Goal: Information Seeking & Learning: Learn about a topic

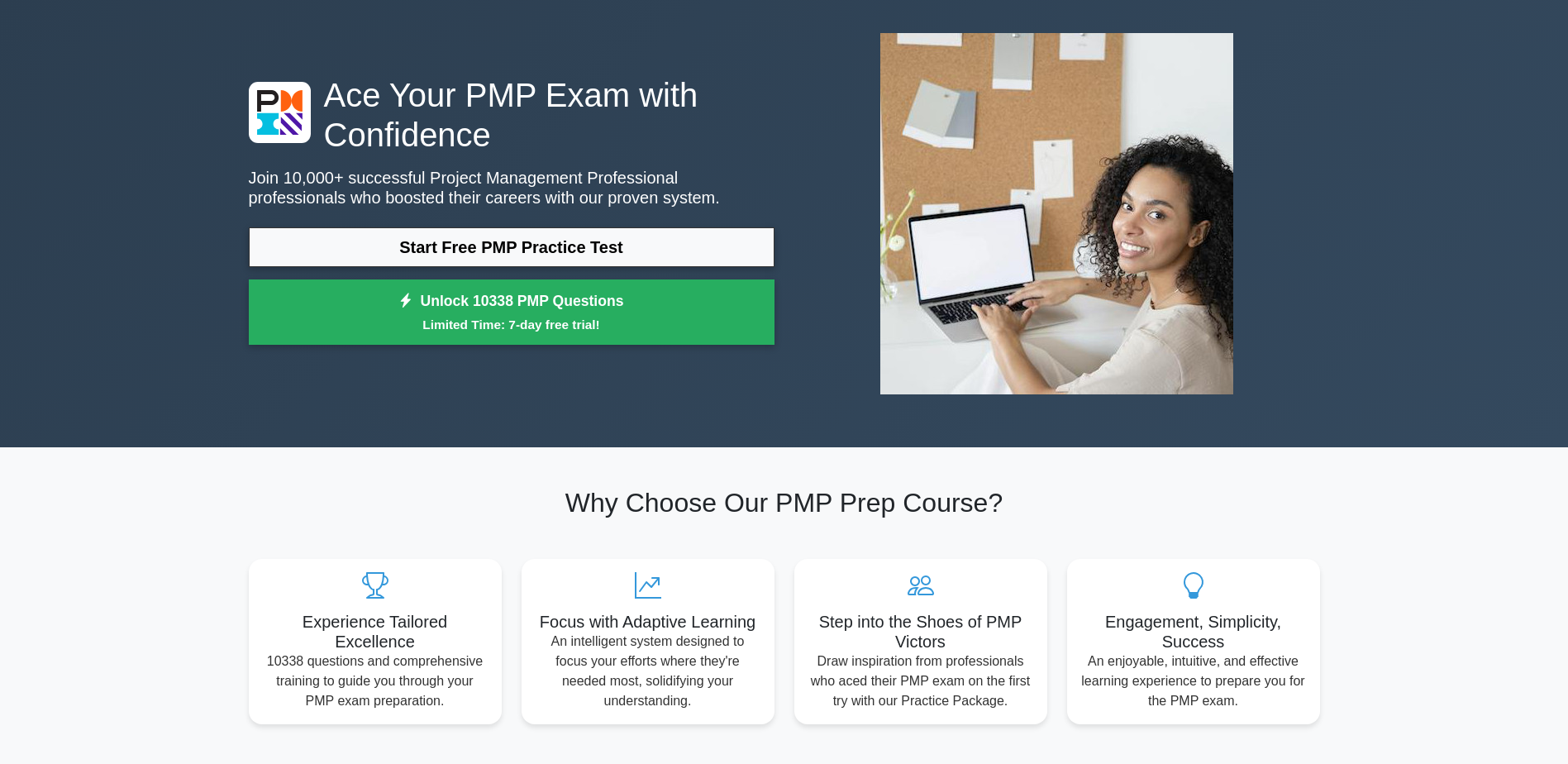
scroll to position [166, 0]
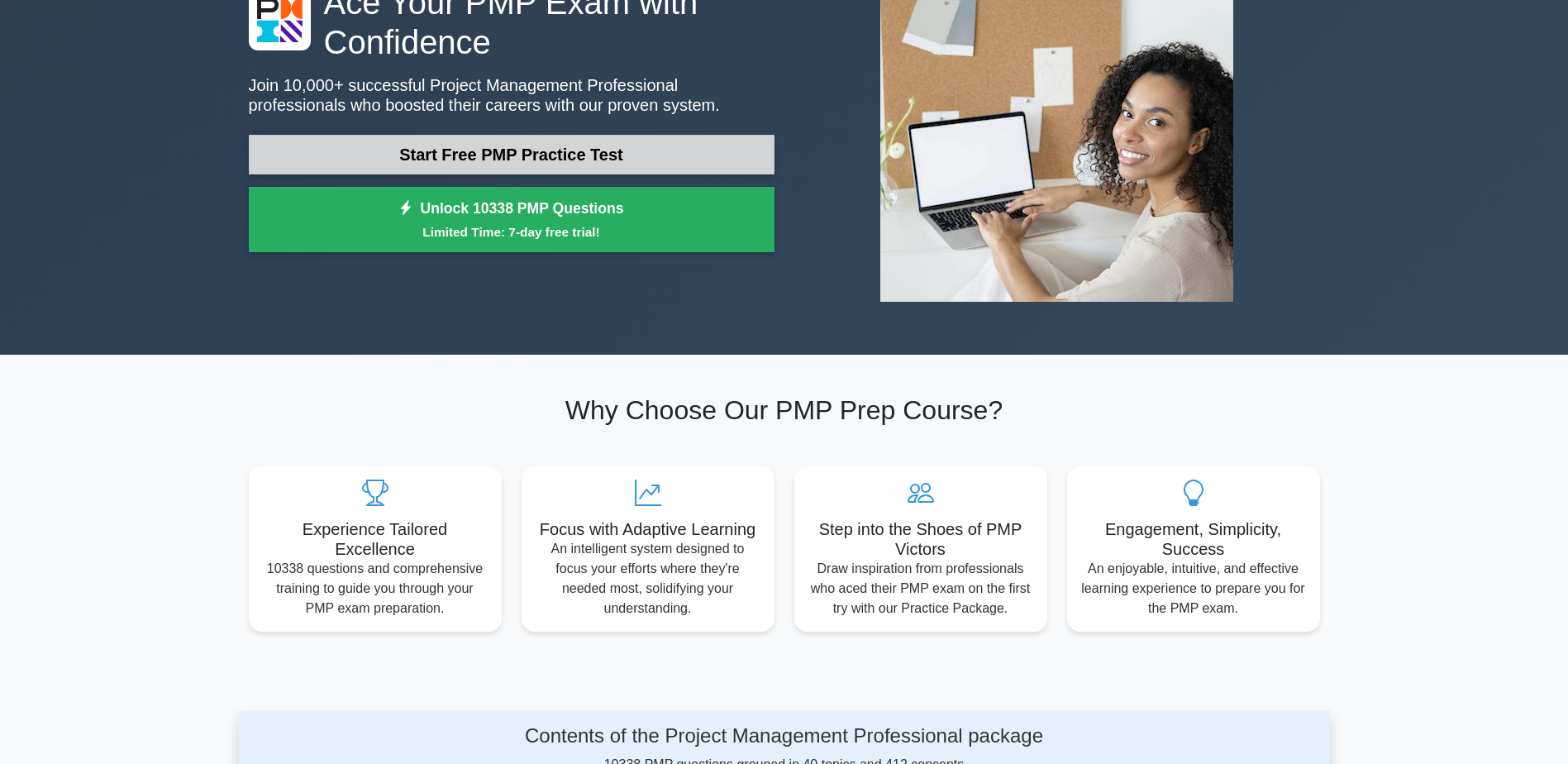
click at [515, 169] on link "Start Free PMP Practice Test" at bounding box center [511, 154] width 526 height 40
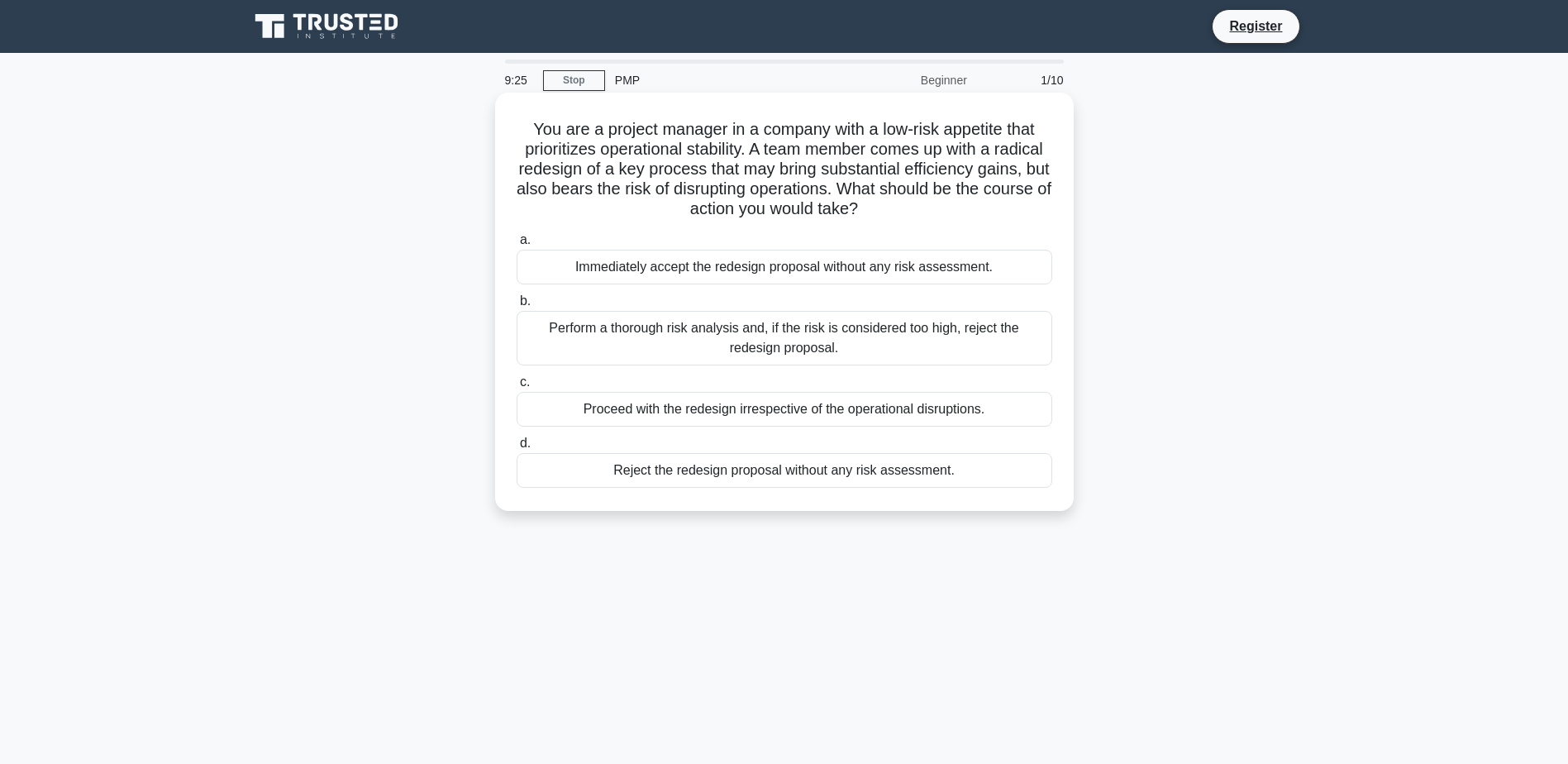
click at [769, 342] on div "Perform a thorough risk analysis and, if the risk is considered too high, rejec…" at bounding box center [784, 338] width 536 height 55
click at [516, 306] on input "b. Perform a thorough risk analysis and, if the risk is considered too high, re…" at bounding box center [516, 301] width 0 height 11
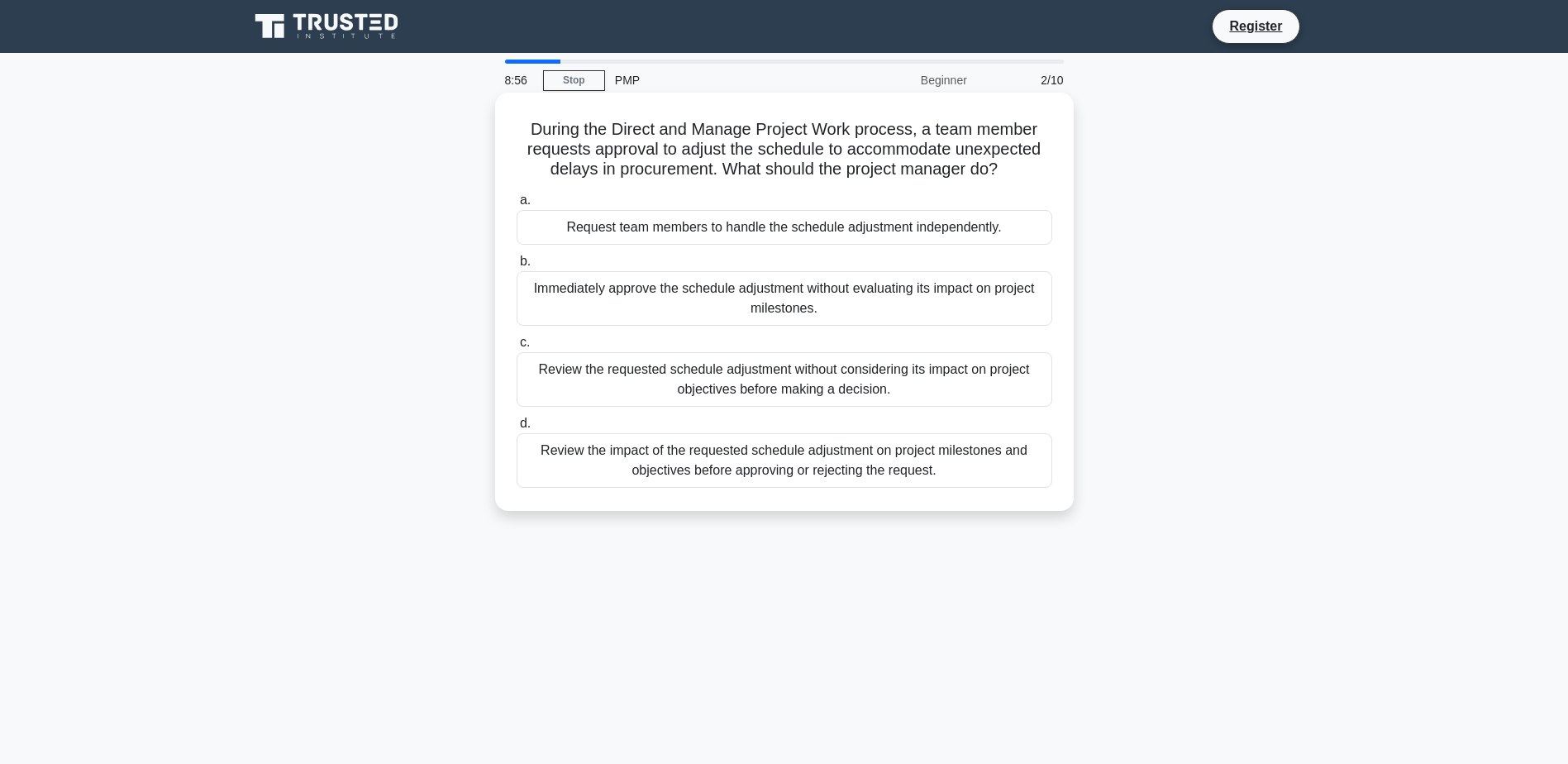
click at [786, 478] on div "Review the impact of the requested schedule adjustment on project milestones an…" at bounding box center [784, 461] width 536 height 55
click at [516, 429] on input "d. Review the impact of the requested schedule adjustment on project milestones…" at bounding box center [516, 423] width 0 height 11
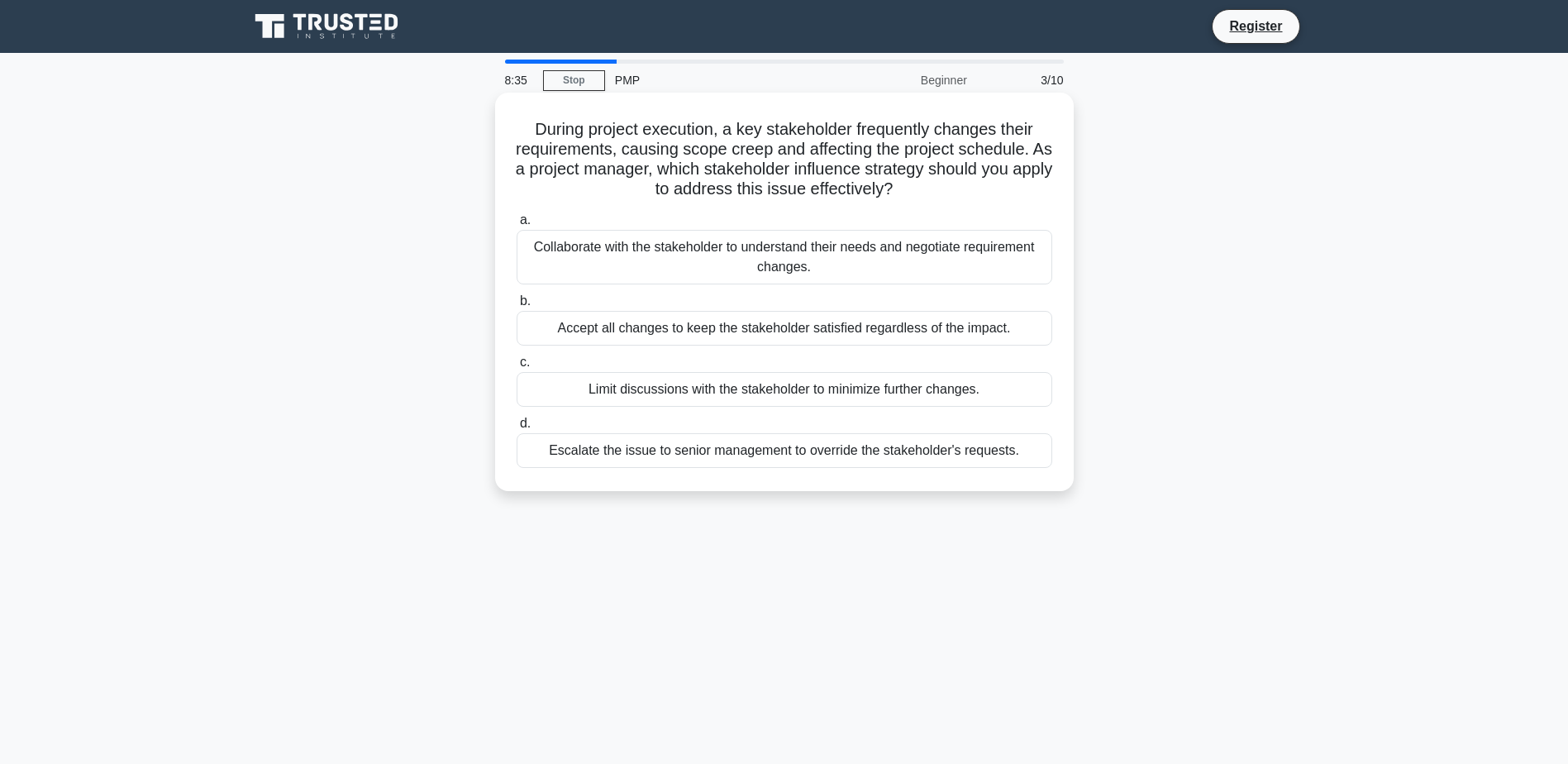
click at [941, 269] on div "Collaborate with the stakeholder to understand their needs and negotiate requir…" at bounding box center [784, 257] width 536 height 55
click at [516, 225] on input "a. Collaborate with the stakeholder to understand their needs and negotiate req…" at bounding box center [516, 220] width 0 height 11
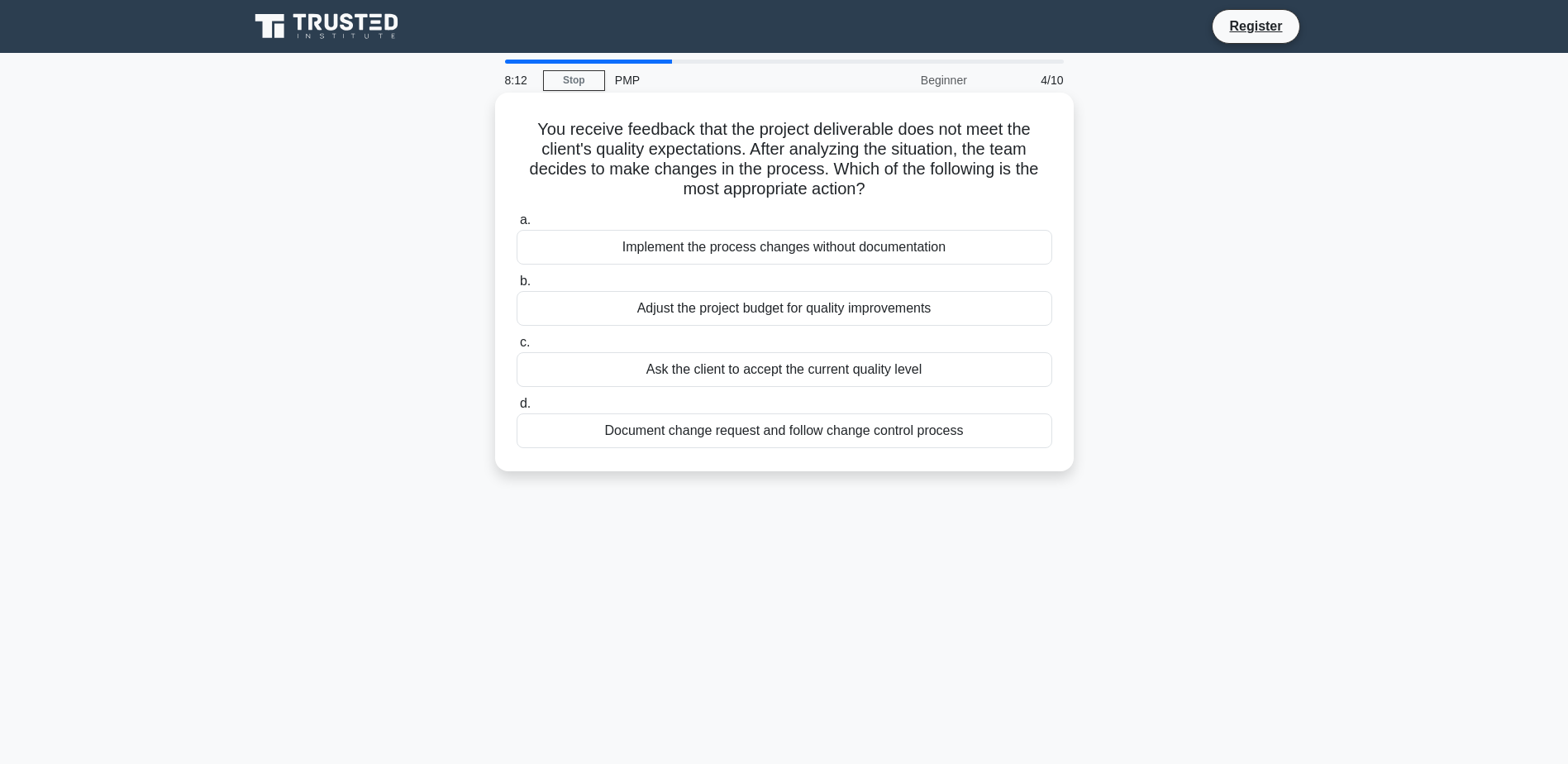
click at [782, 438] on div "Document change request and follow change control process" at bounding box center [784, 431] width 536 height 35
click at [516, 409] on input "d. Document change request and follow change control process" at bounding box center [516, 404] width 0 height 11
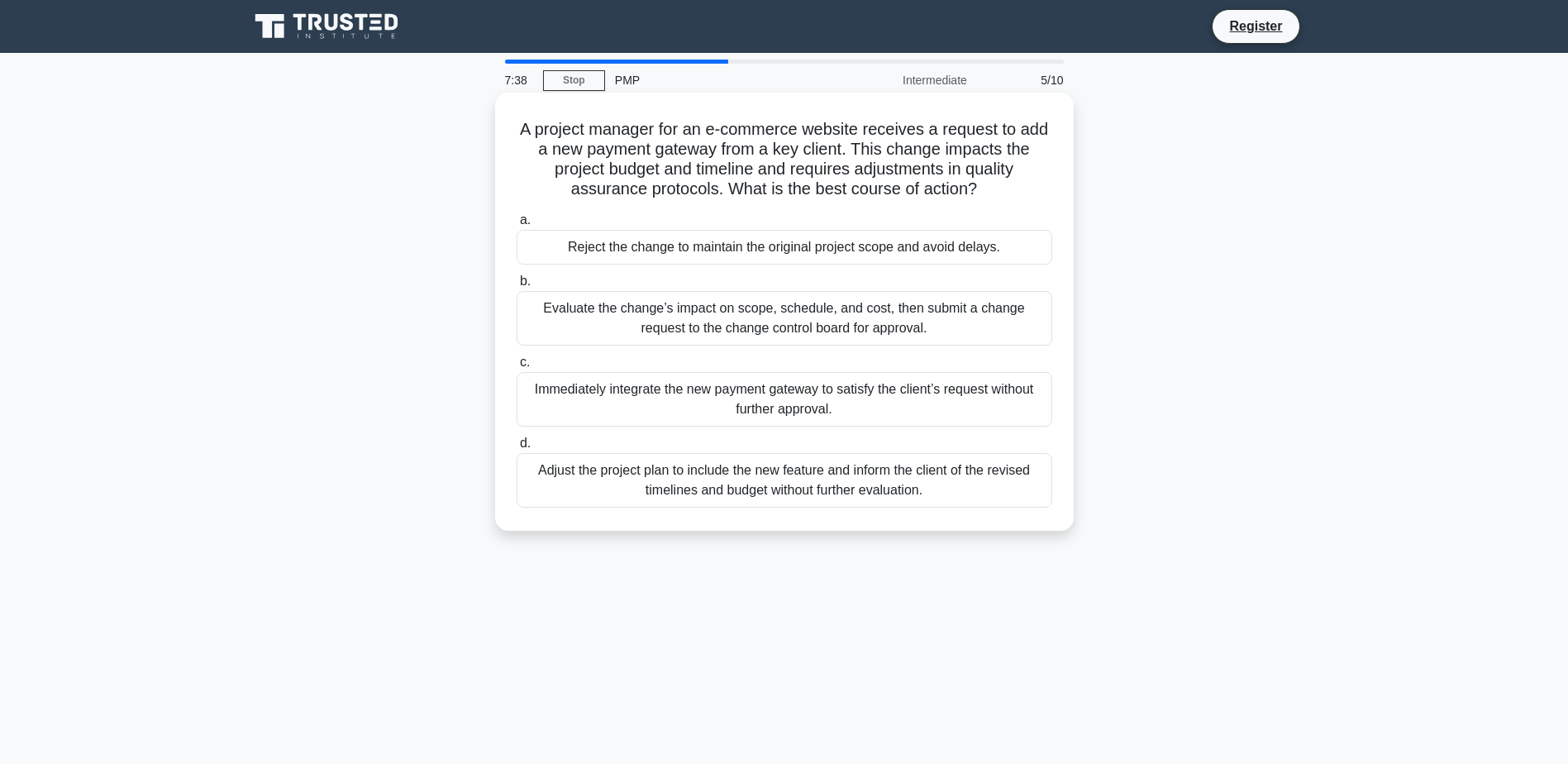
click at [824, 334] on div "Evaluate the change’s impact on scope, schedule, and cost, then submit a change…" at bounding box center [784, 318] width 536 height 55
click at [516, 287] on input "b. Evaluate the change’s impact on scope, schedule, and cost, then submit a cha…" at bounding box center [516, 281] width 0 height 11
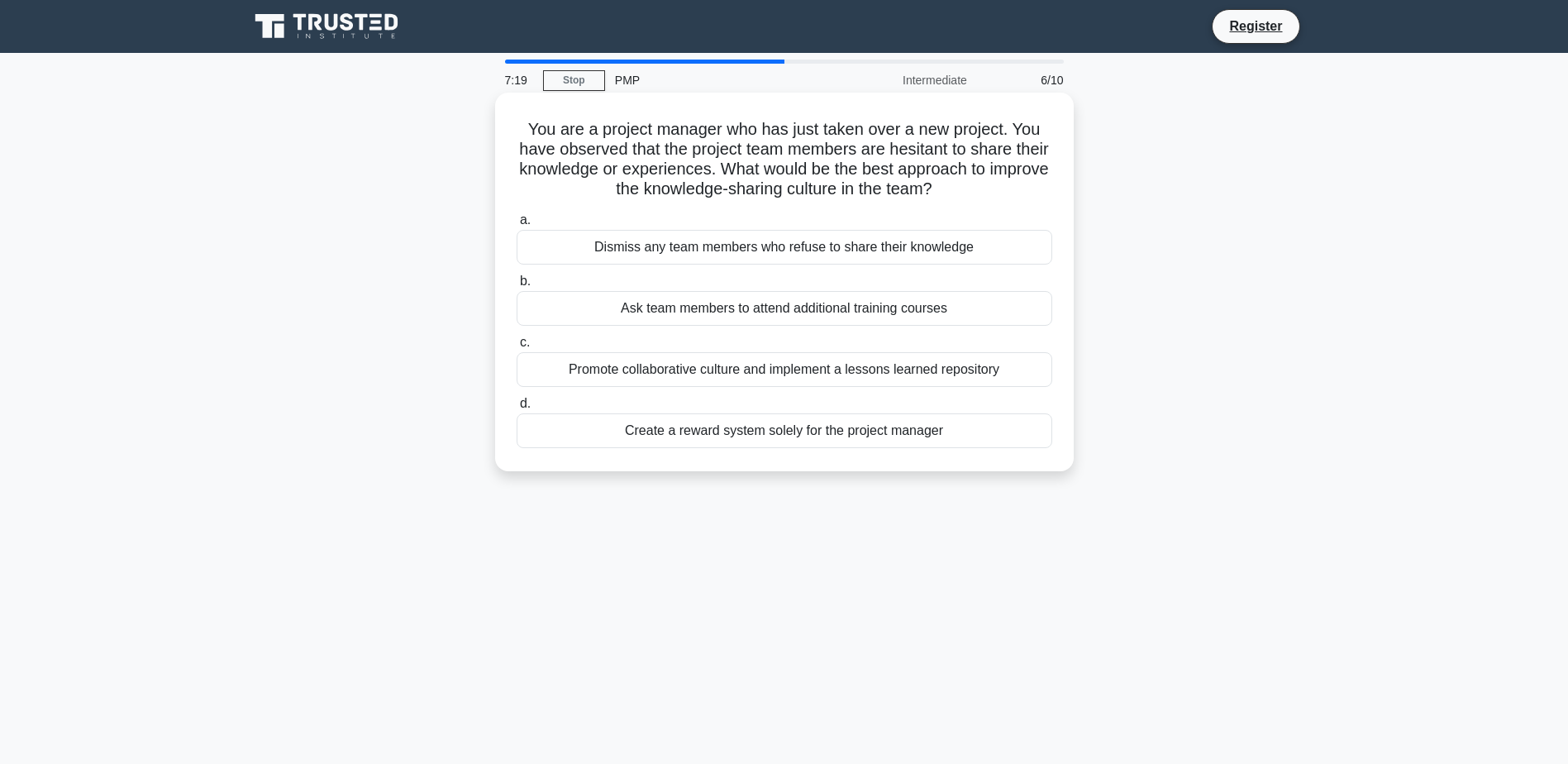
click at [775, 376] on div "Promote collaborative culture and implement a lessons learned repository" at bounding box center [784, 369] width 536 height 35
click at [516, 348] on input "c. Promote collaborative culture and implement a lessons learned repository" at bounding box center [516, 342] width 0 height 11
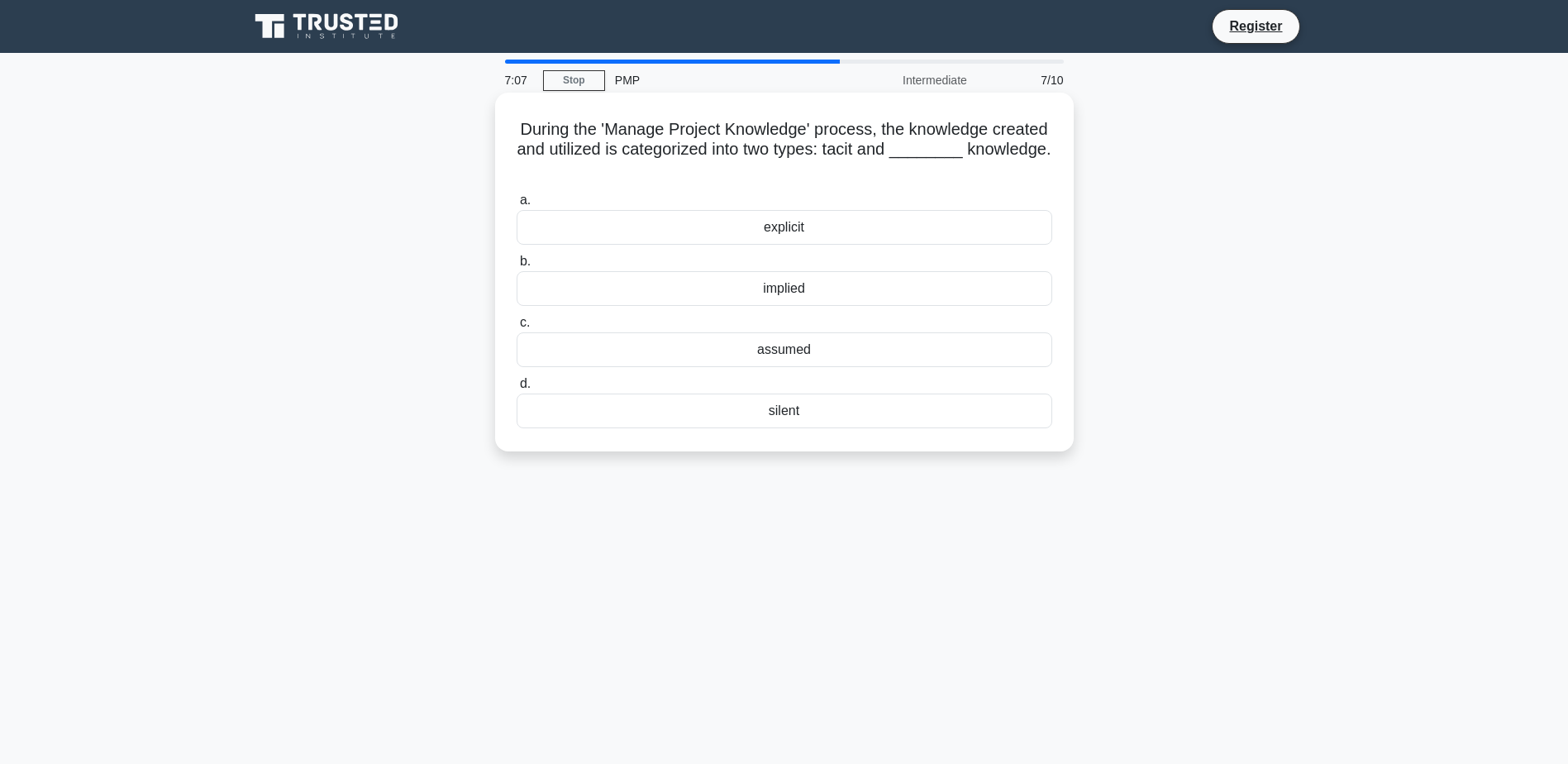
click at [910, 231] on div "explicit" at bounding box center [784, 227] width 536 height 35
click at [516, 206] on input "a. explicit" at bounding box center [516, 199] width 0 height 11
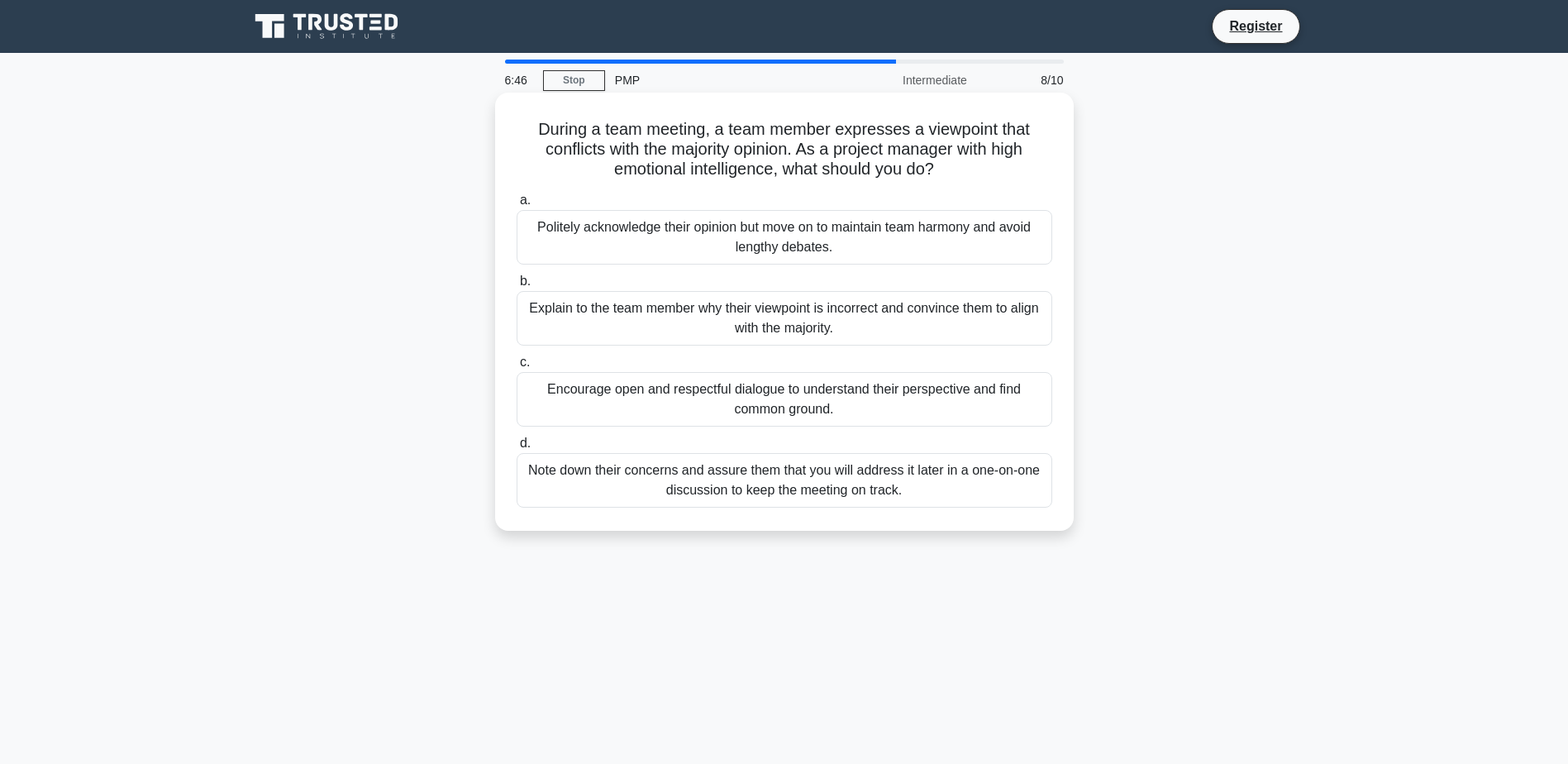
click at [928, 402] on div "Encourage open and respectful dialogue to understand their perspective and find…" at bounding box center [784, 399] width 536 height 55
click at [516, 368] on input "c. Encourage open and respectful dialogue to understand their perspective and f…" at bounding box center [516, 362] width 0 height 11
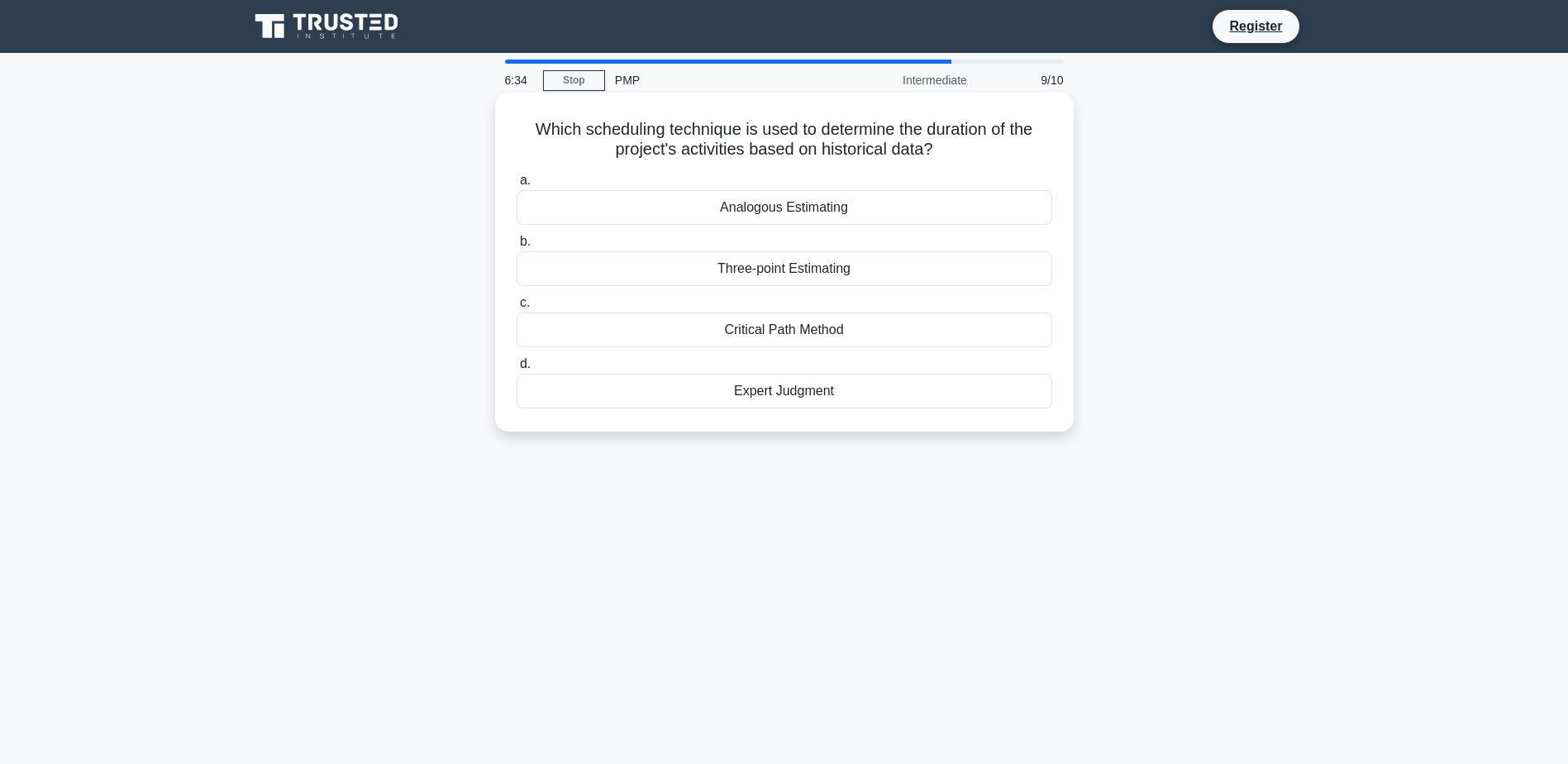
click at [842, 217] on div "Analogous Estimating" at bounding box center [784, 207] width 536 height 35
click at [516, 186] on input "a. Analogous Estimating" at bounding box center [516, 180] width 0 height 11
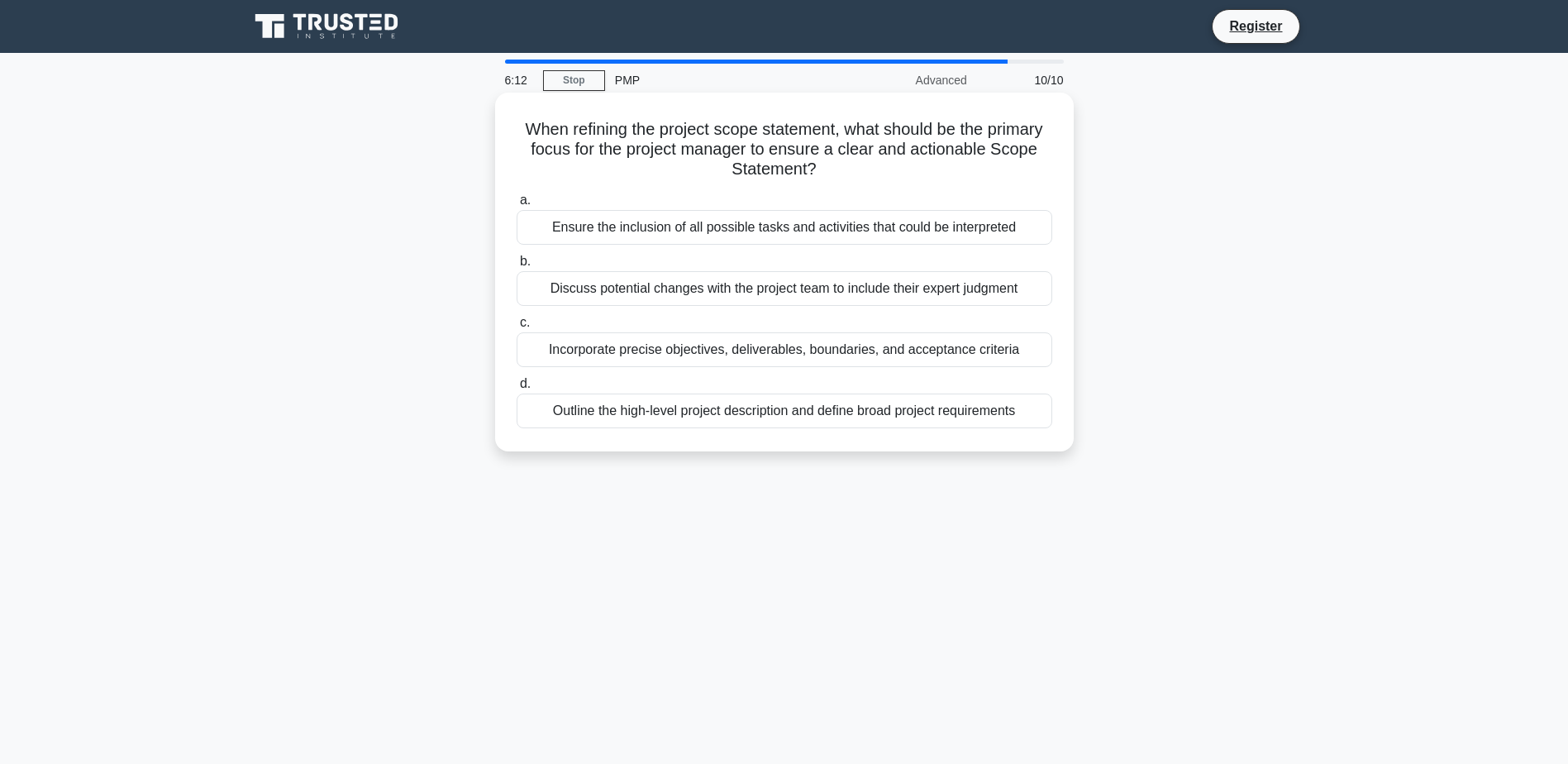
click at [855, 346] on div "Incorporate precise objectives, deliverables, boundaries, and acceptance criter…" at bounding box center [784, 350] width 536 height 35
click at [516, 329] on input "c. Incorporate precise objectives, deliverables, boundaries, and acceptance cri…" at bounding box center [516, 322] width 0 height 11
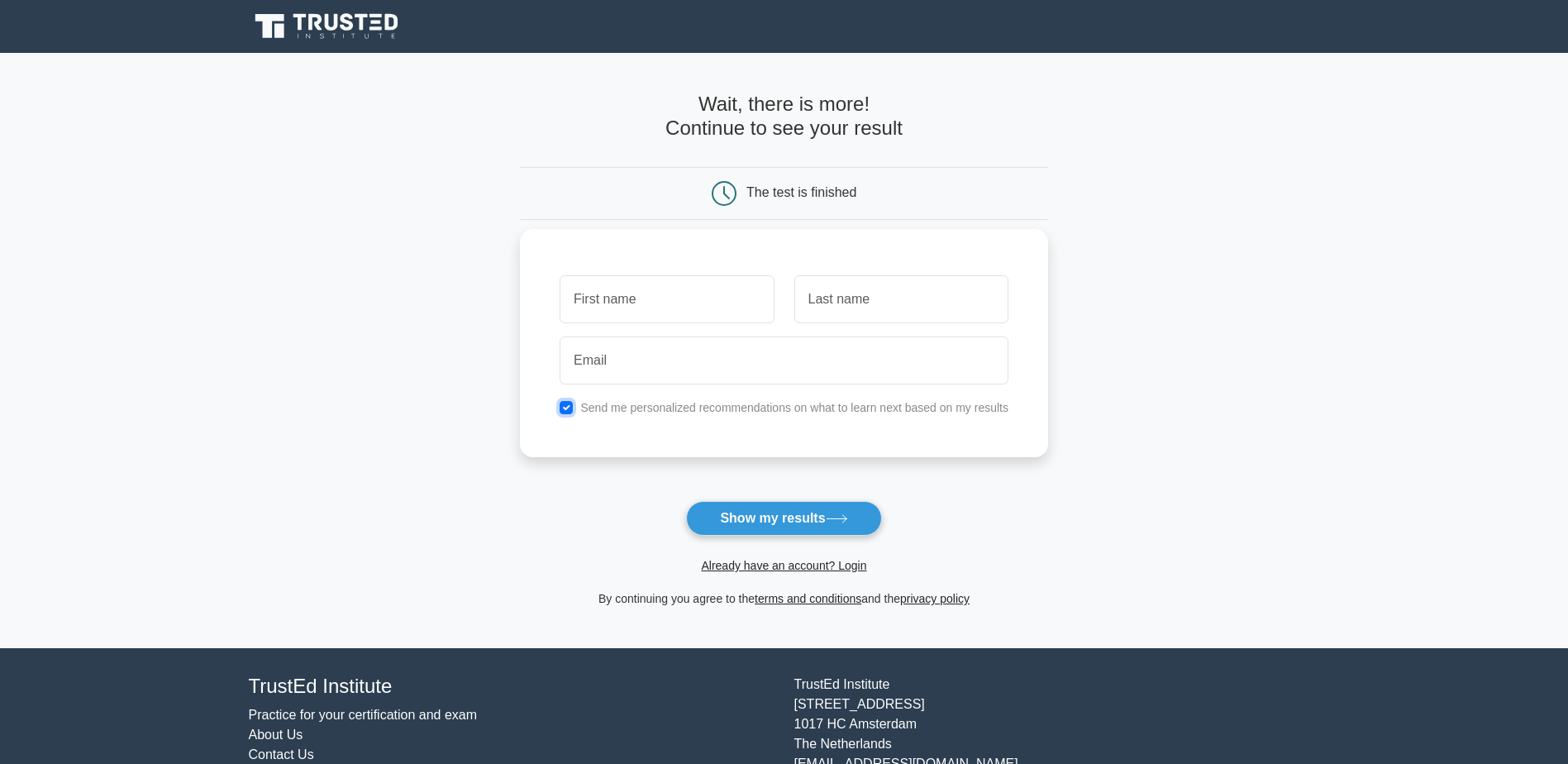
click at [569, 408] on input "checkbox" at bounding box center [566, 408] width 13 height 13
checkbox input "false"
click at [649, 293] on input "text" at bounding box center [666, 300] width 214 height 48
type input "aodw"
type input "ijadw"
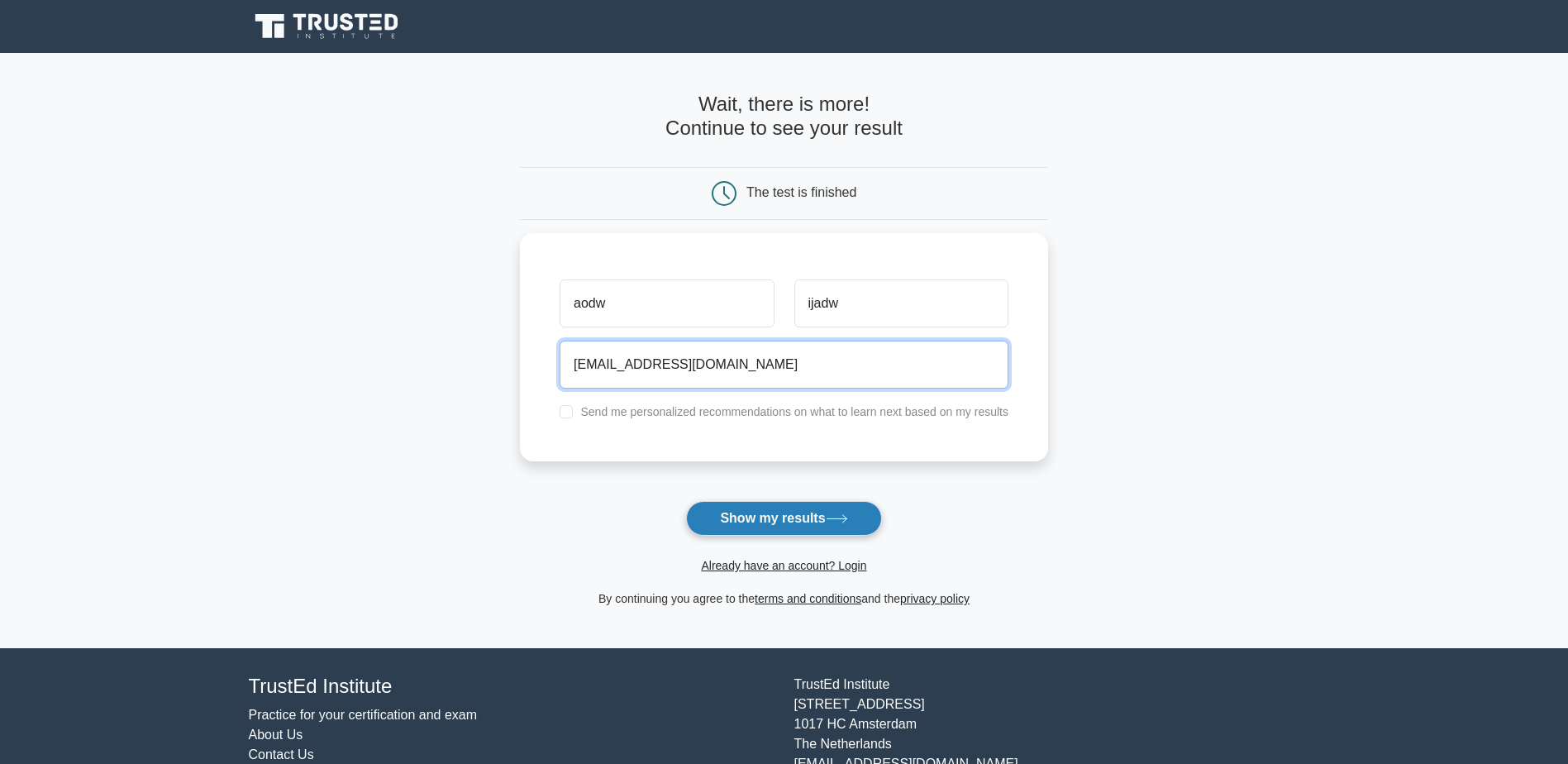
type input "aodw@yahoo.it"
click at [730, 509] on button "Show my results" at bounding box center [783, 518] width 195 height 35
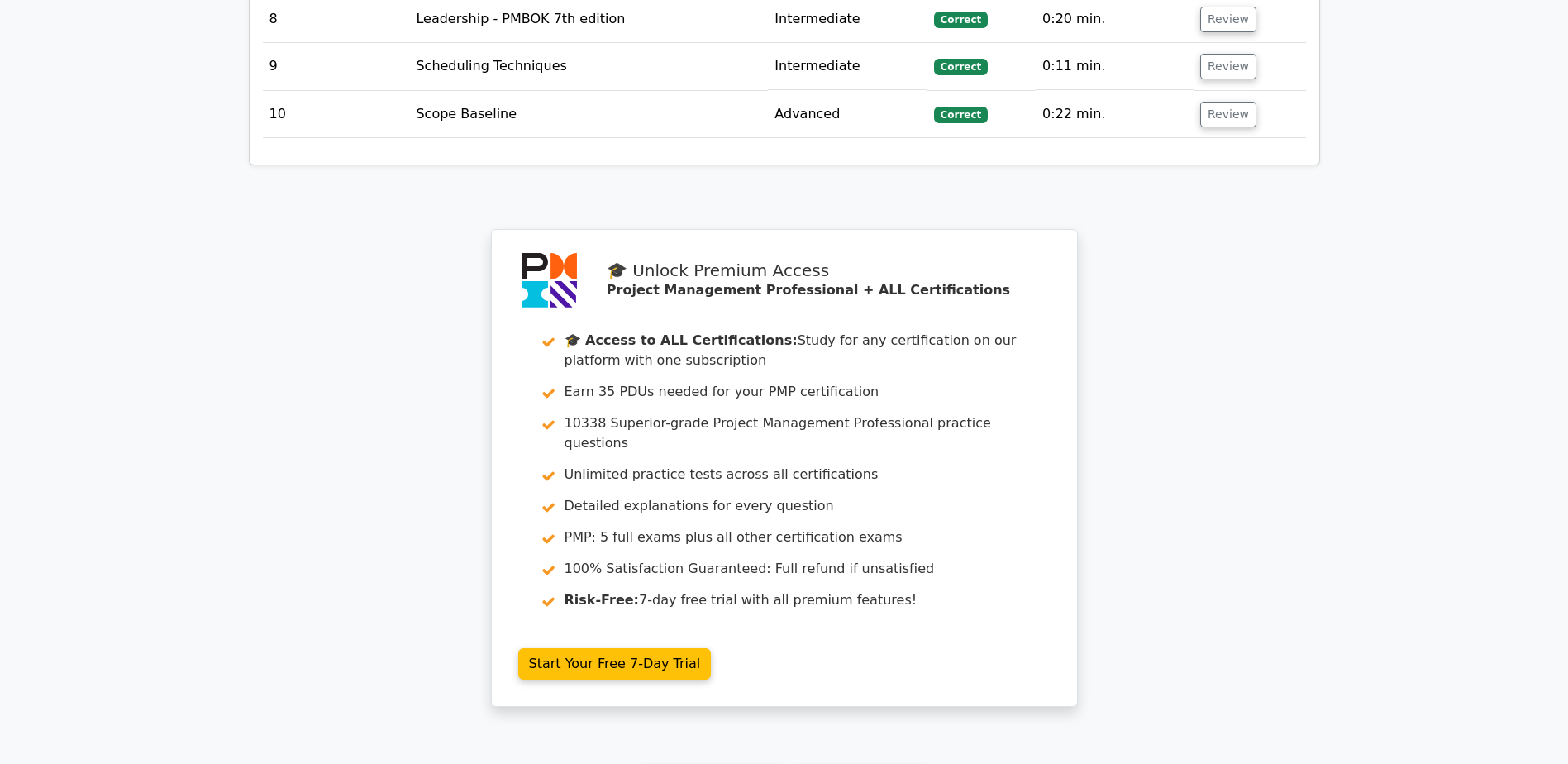
scroll to position [2645, 0]
